Goal: Task Accomplishment & Management: Manage account settings

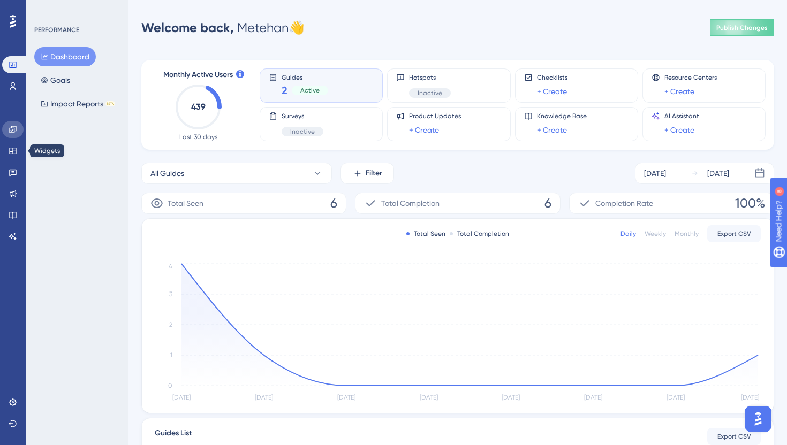
click at [11, 131] on icon at bounding box center [12, 129] width 7 height 7
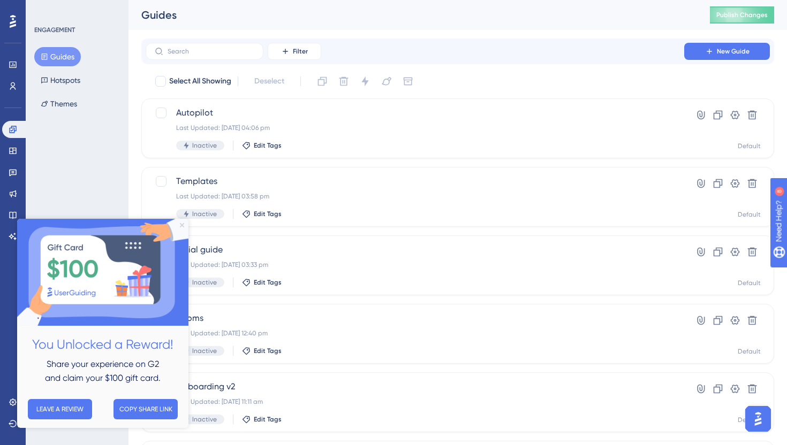
click at [181, 225] on icon "Close Preview" at bounding box center [182, 225] width 4 height 4
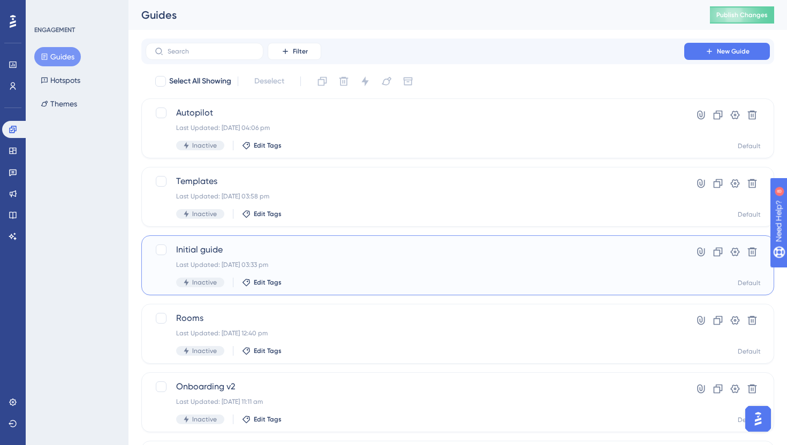
click at [310, 260] on div "Initial guide Last Updated: 29 Sept 2025 03:33 pm Inactive Edit Tags" at bounding box center [414, 266] width 477 height 44
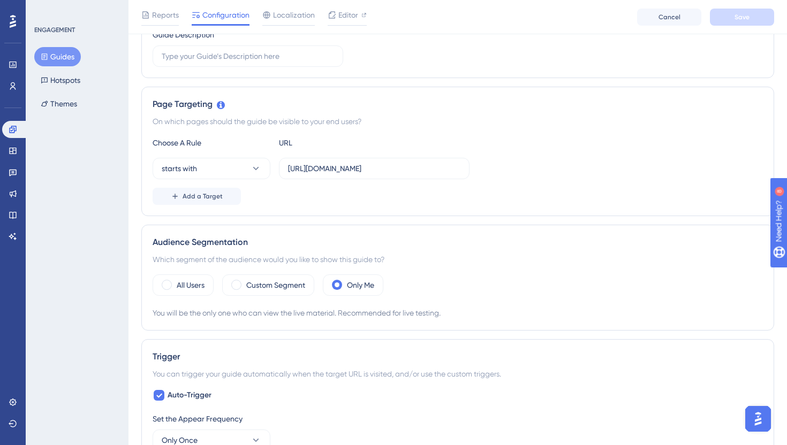
scroll to position [311, 0]
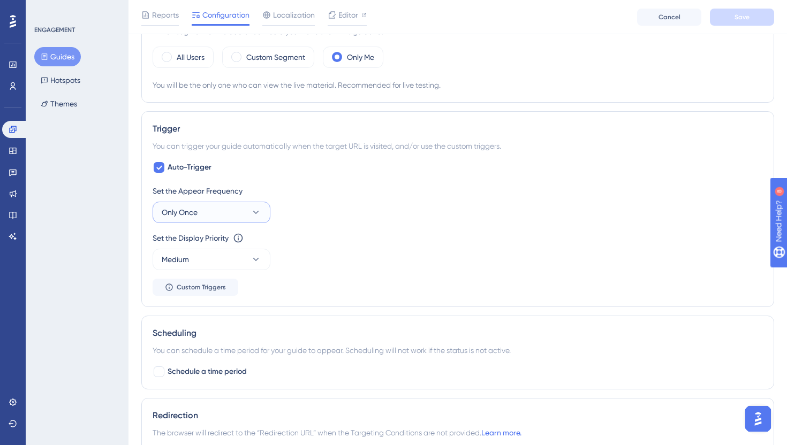
click at [249, 208] on button "Only Once" at bounding box center [212, 212] width 118 height 21
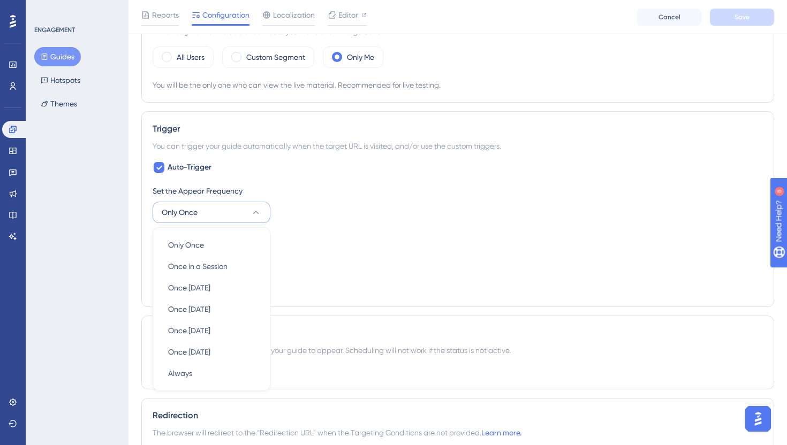
scroll to position [505, 0]
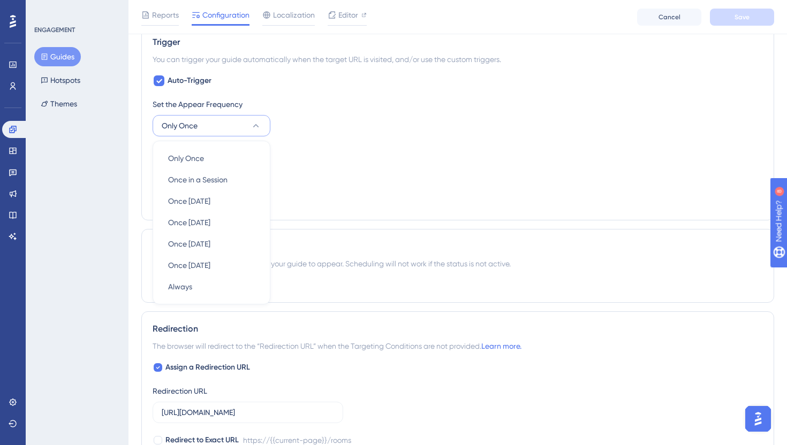
click at [305, 126] on div "Set the Appear Frequency Only Once Only Once Only Once Once in a Session Once i…" at bounding box center [458, 117] width 610 height 39
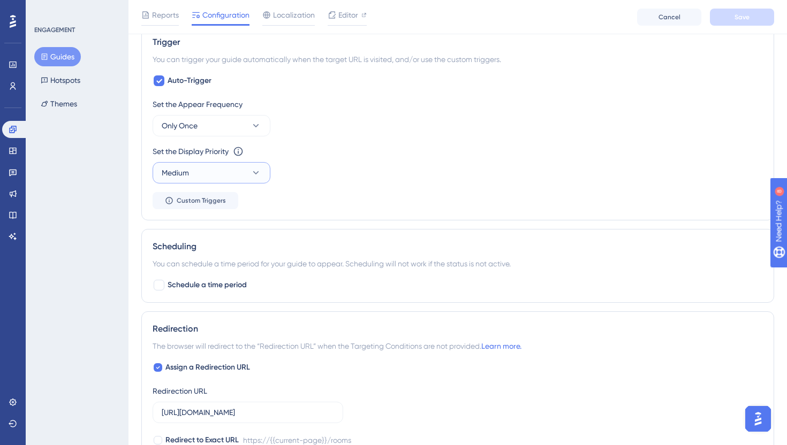
click at [241, 176] on button "Medium" at bounding box center [212, 172] width 118 height 21
click at [213, 266] on div "Highest Highest" at bounding box center [211, 269] width 87 height 21
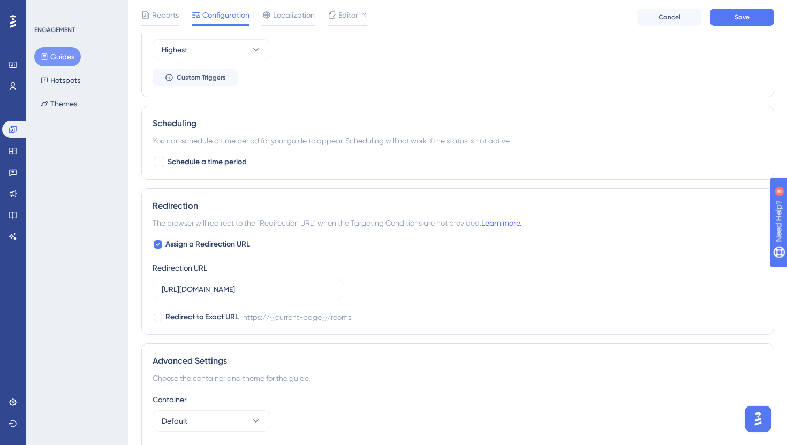
scroll to position [718, 0]
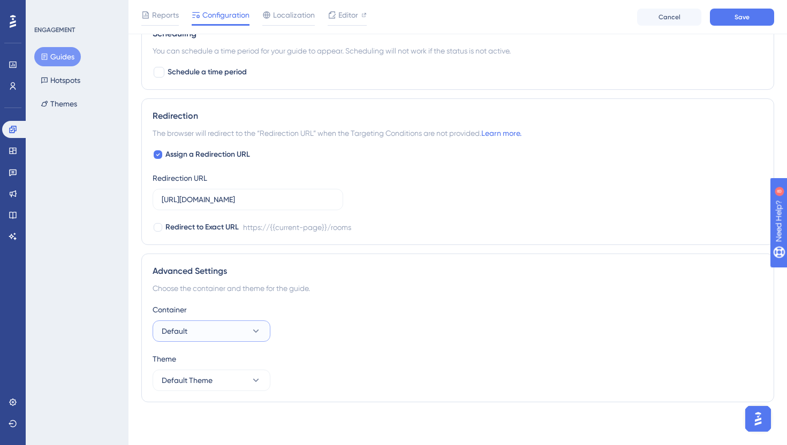
click at [231, 323] on button "Default" at bounding box center [212, 331] width 118 height 21
click at [218, 378] on button "Default Theme" at bounding box center [212, 380] width 118 height 21
click at [218, 377] on button "Default Theme" at bounding box center [212, 380] width 118 height 21
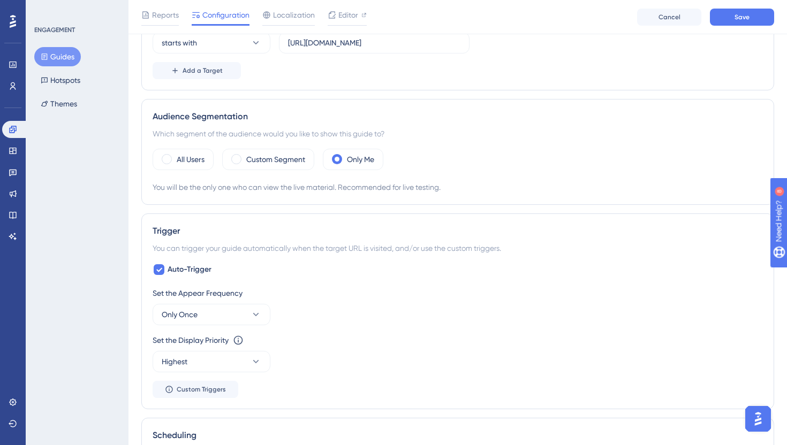
scroll to position [262, 0]
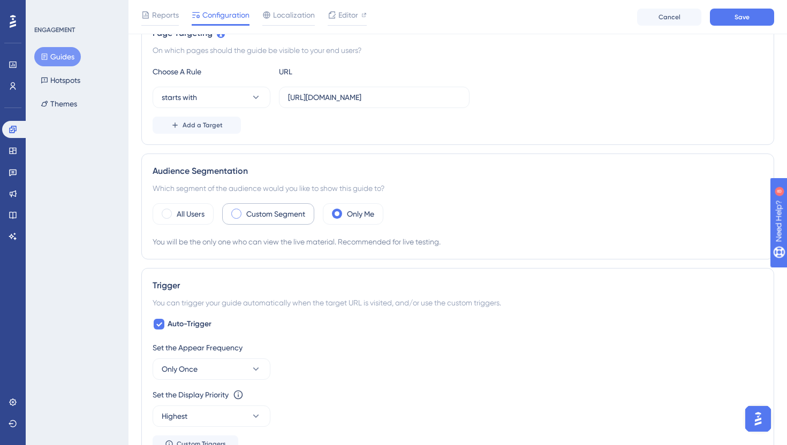
click at [245, 219] on div "Custom Segment" at bounding box center [268, 213] width 92 height 21
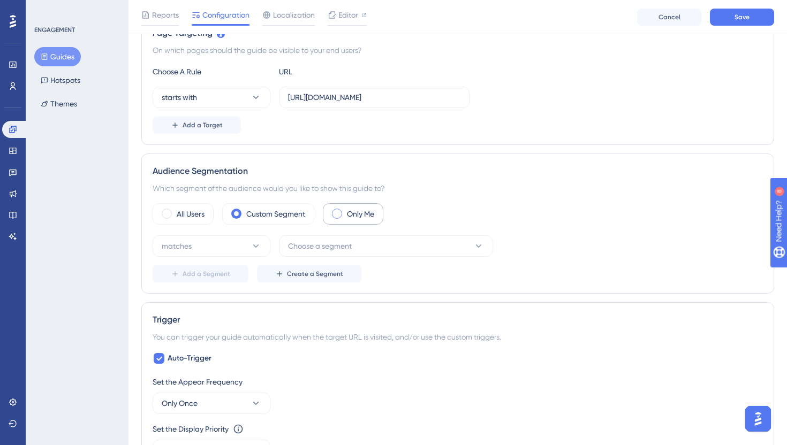
click at [343, 223] on div "Only Me" at bounding box center [353, 213] width 60 height 21
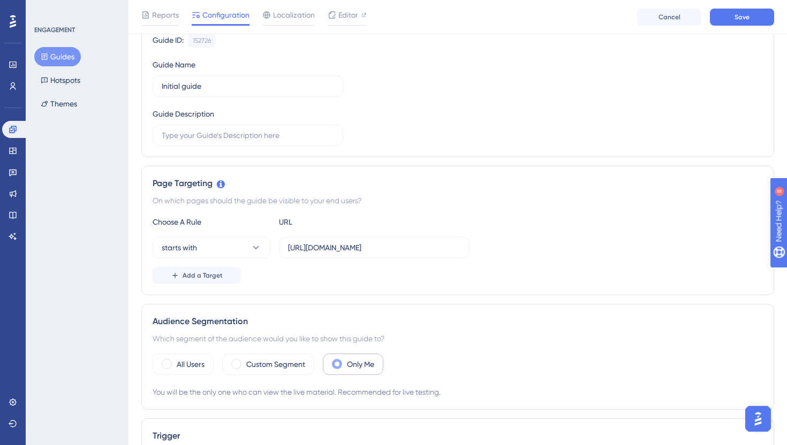
scroll to position [0, 0]
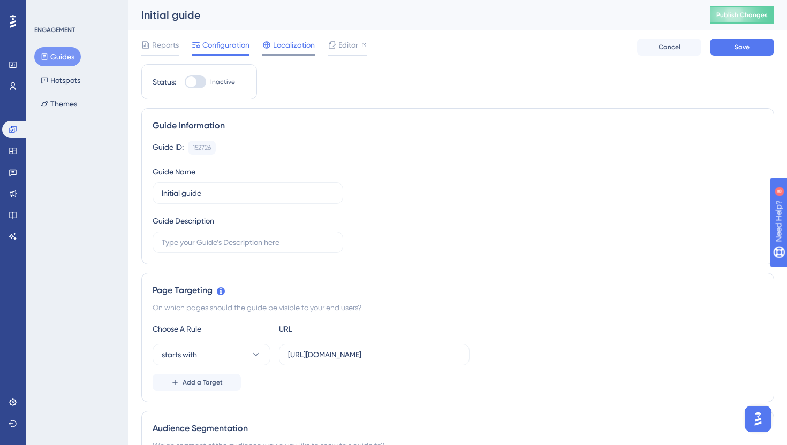
click at [299, 52] on div "Localization" at bounding box center [288, 47] width 52 height 17
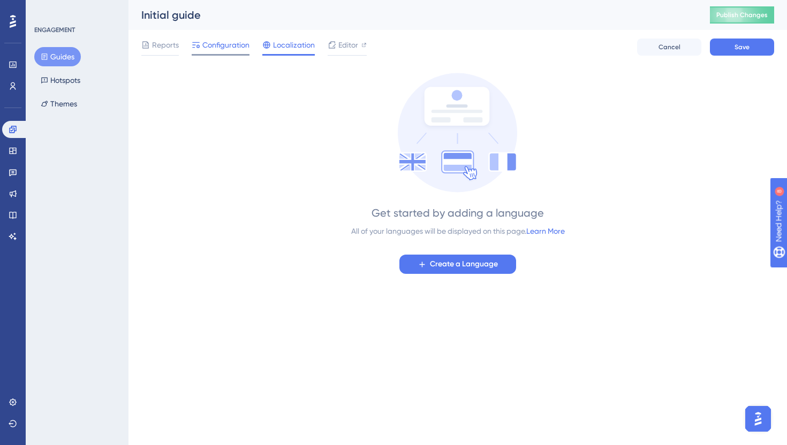
click at [229, 45] on span "Configuration" at bounding box center [225, 45] width 47 height 13
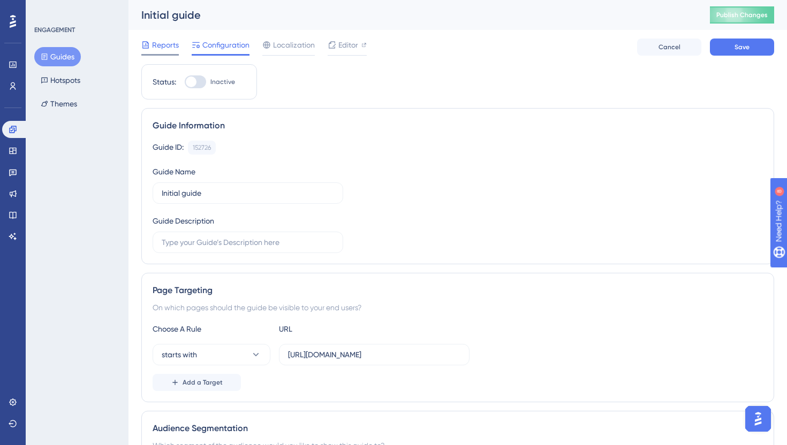
click at [172, 47] on span "Reports" at bounding box center [165, 45] width 27 height 13
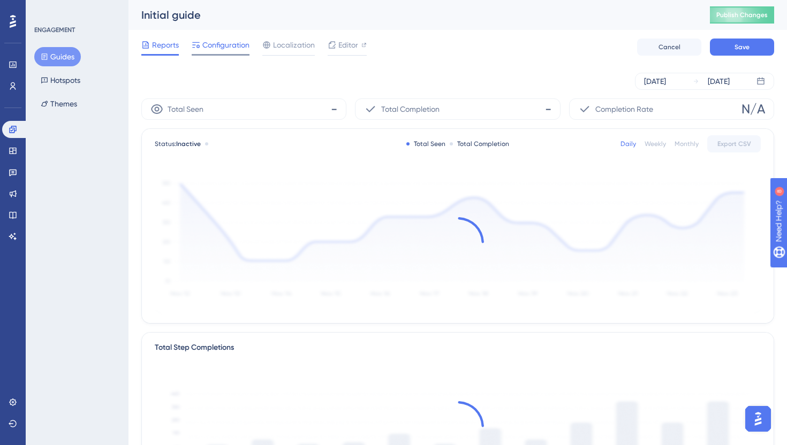
click at [213, 48] on span "Configuration" at bounding box center [225, 45] width 47 height 13
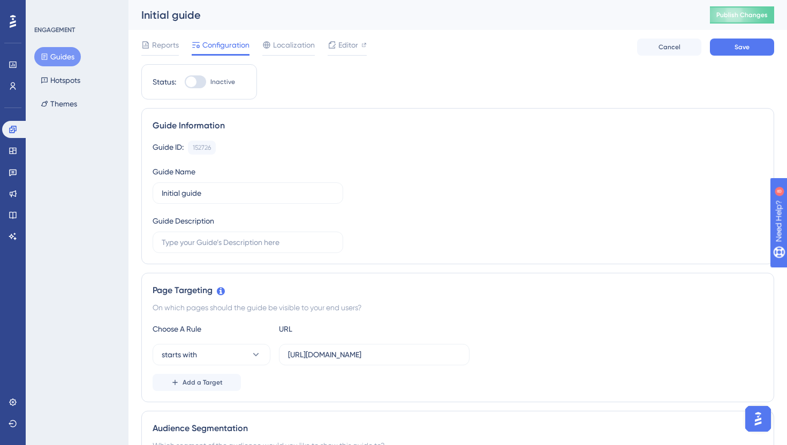
click at [758, 56] on div "Reports Configuration Localization Editor Cancel Save" at bounding box center [457, 47] width 633 height 34
click at [758, 47] on button "Save" at bounding box center [742, 47] width 64 height 17
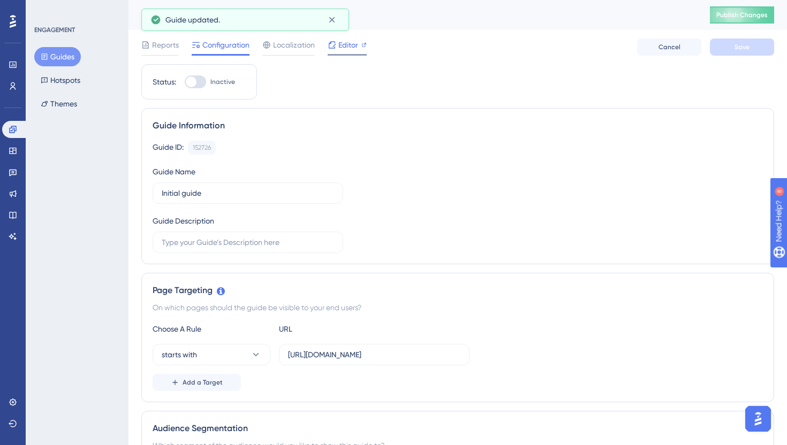
click at [357, 44] on span "Editor" at bounding box center [348, 45] width 20 height 13
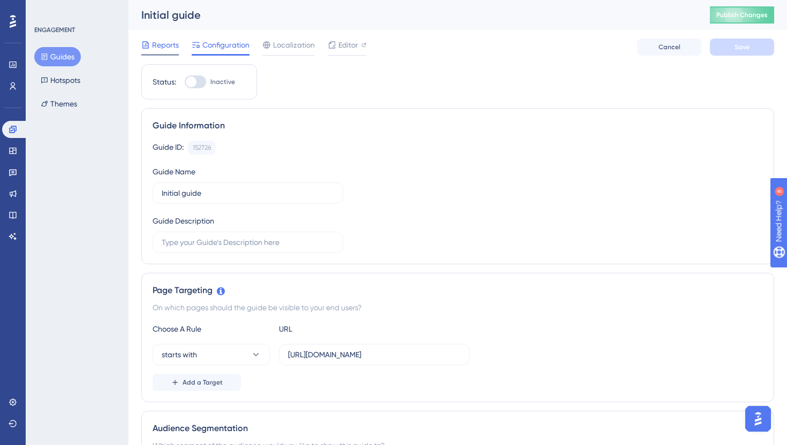
click at [164, 41] on span "Reports" at bounding box center [165, 45] width 27 height 13
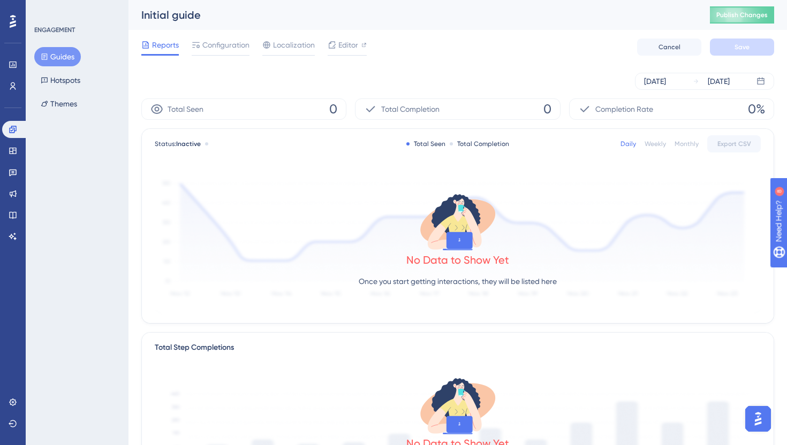
click at [65, 53] on button "Guides" at bounding box center [57, 56] width 47 height 19
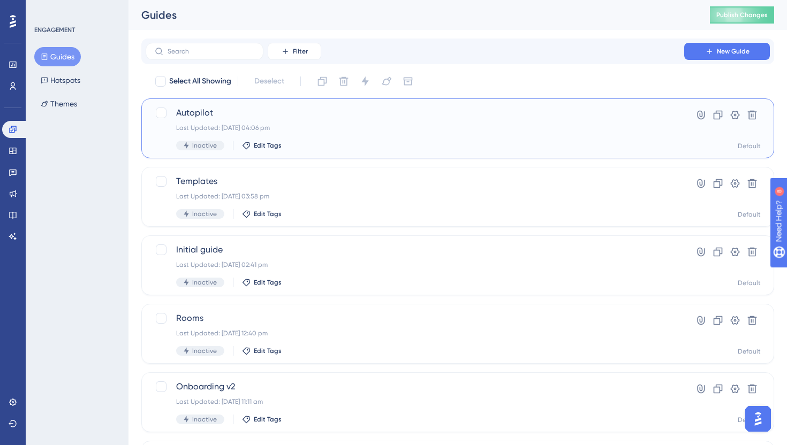
click at [264, 126] on div "Last Updated: 29 Sept 2025 04:06 pm" at bounding box center [414, 128] width 477 height 9
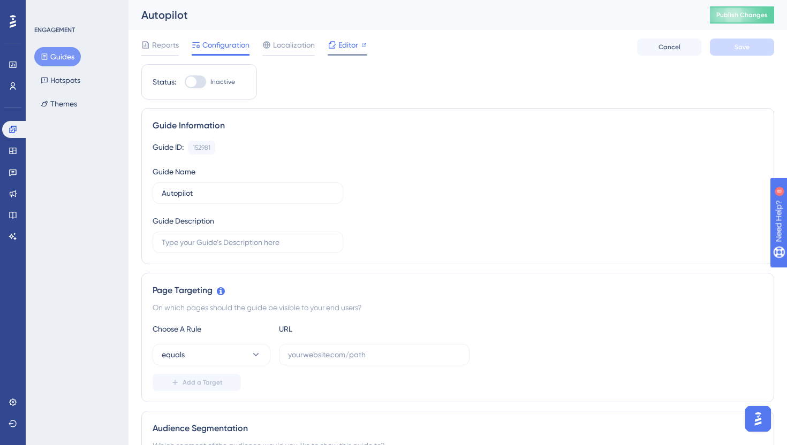
click at [363, 42] on icon at bounding box center [363, 44] width 5 height 5
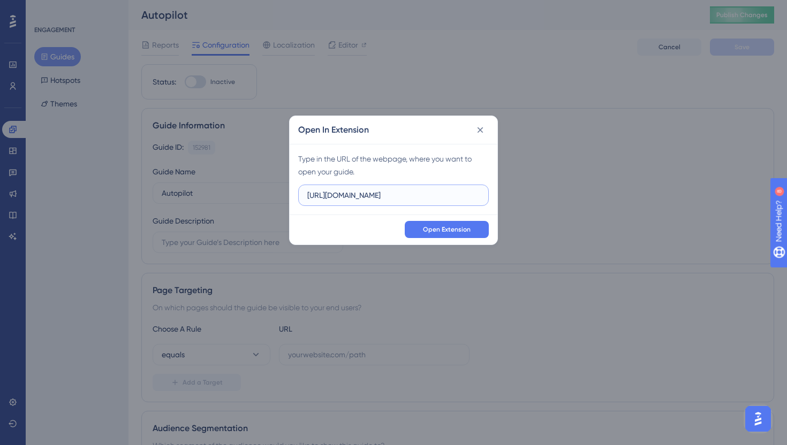
paste input "/autopilot/"
type input "https://app.flowla.com/autopilot/"
click at [454, 227] on span "Open Extension" at bounding box center [447, 229] width 48 height 9
